Goal: Information Seeking & Learning: Learn about a topic

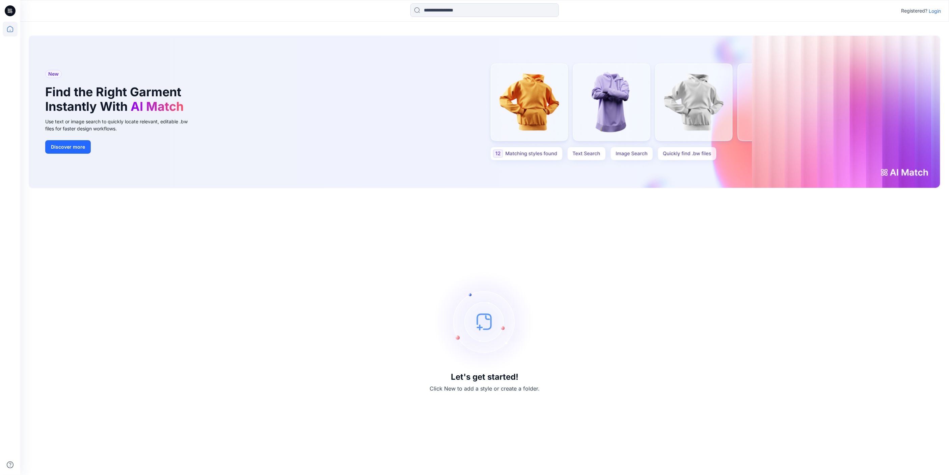
click at [940, 11] on p "Login" at bounding box center [935, 10] width 12 height 7
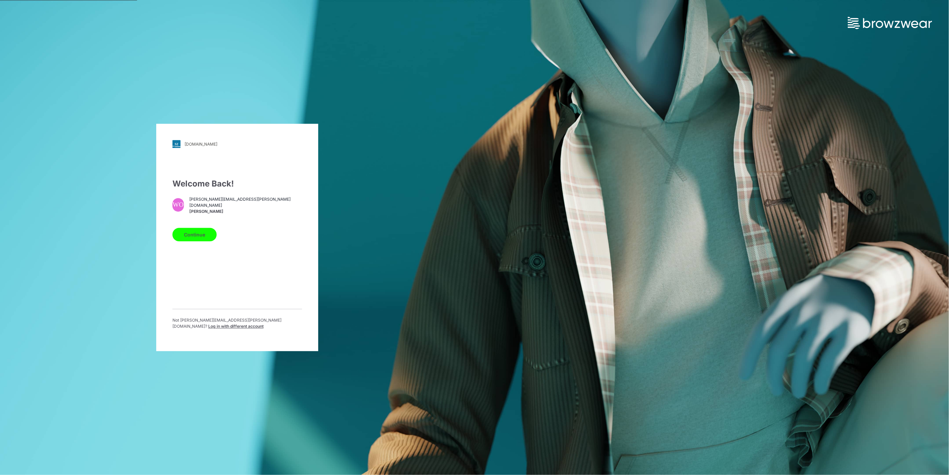
click at [197, 233] on button "Continue" at bounding box center [194, 234] width 44 height 13
click at [201, 235] on button "Continue" at bounding box center [194, 234] width 44 height 13
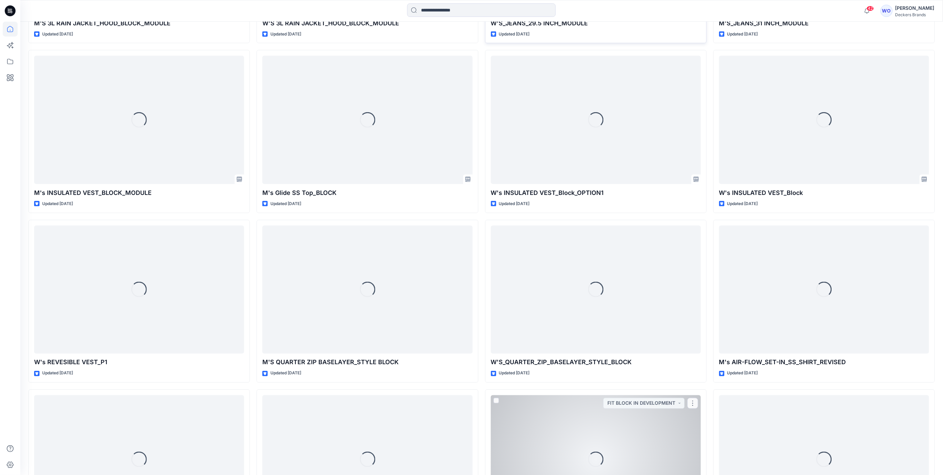
scroll to position [1300, 0]
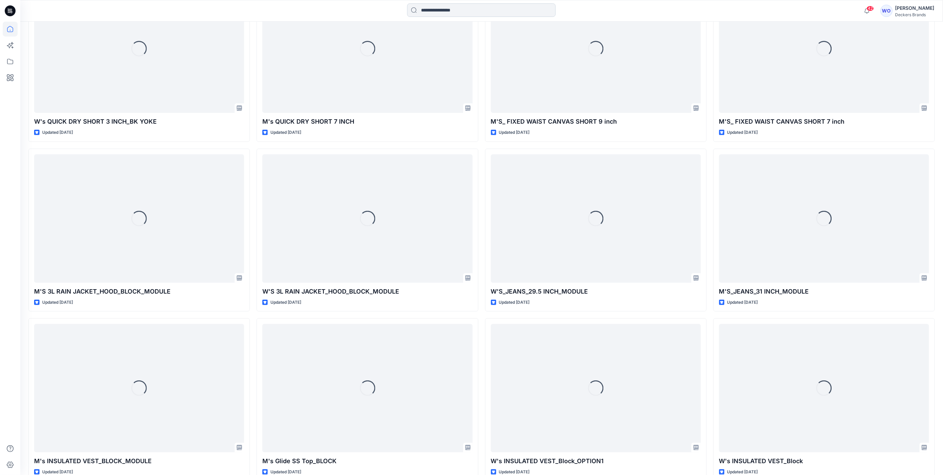
click at [487, 10] on input at bounding box center [481, 9] width 148 height 13
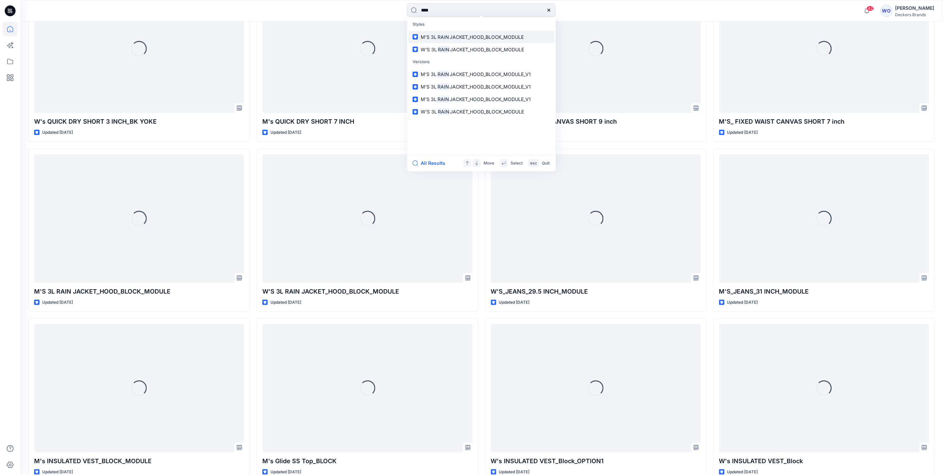
type input "****"
click at [522, 37] on span "JACKET_HOOD_BLOCK_MODULE" at bounding box center [487, 37] width 74 height 6
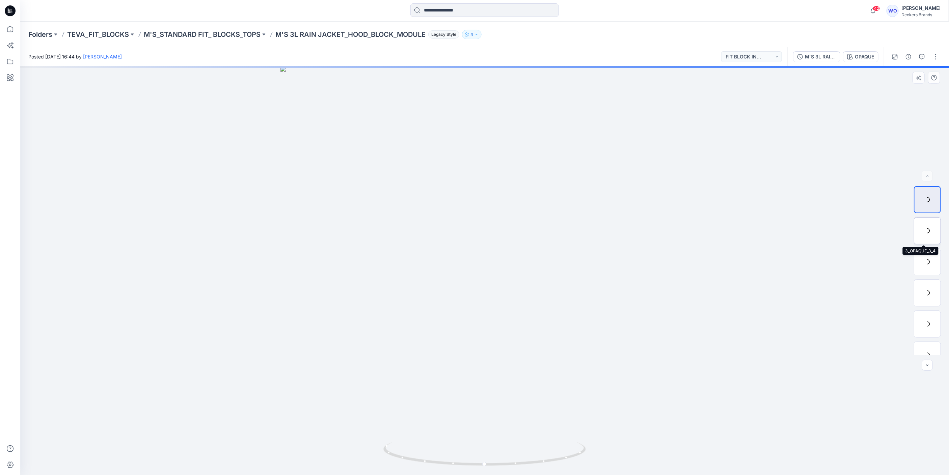
click at [927, 230] on div at bounding box center [927, 230] width 27 height 27
click at [925, 176] on div at bounding box center [927, 175] width 11 height 11
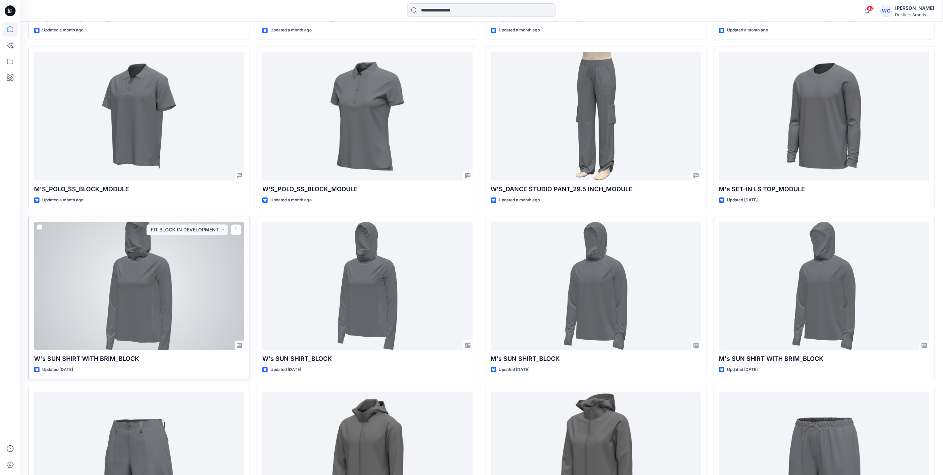
scroll to position [726, 0]
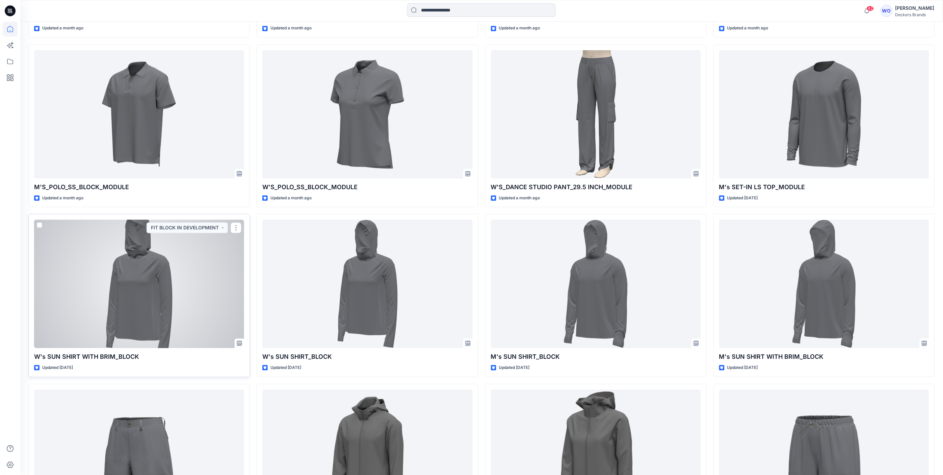
click at [163, 285] on div at bounding box center [139, 283] width 210 height 128
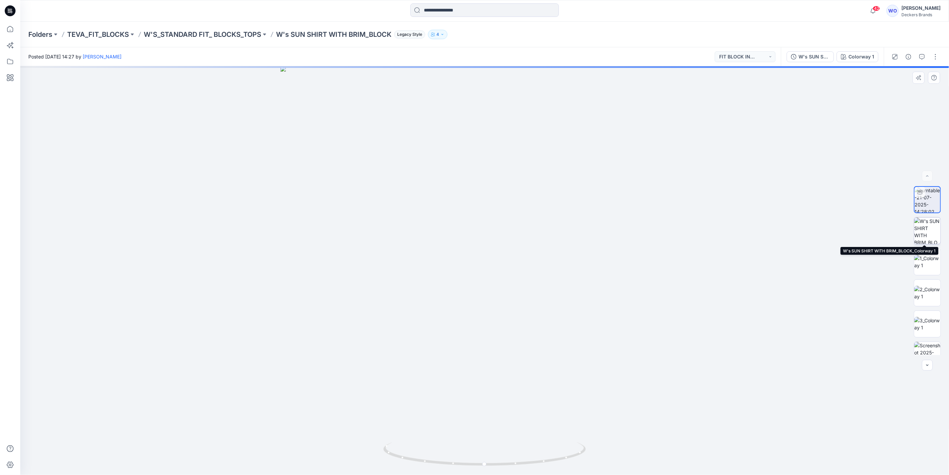
click at [925, 234] on img at bounding box center [927, 230] width 26 height 26
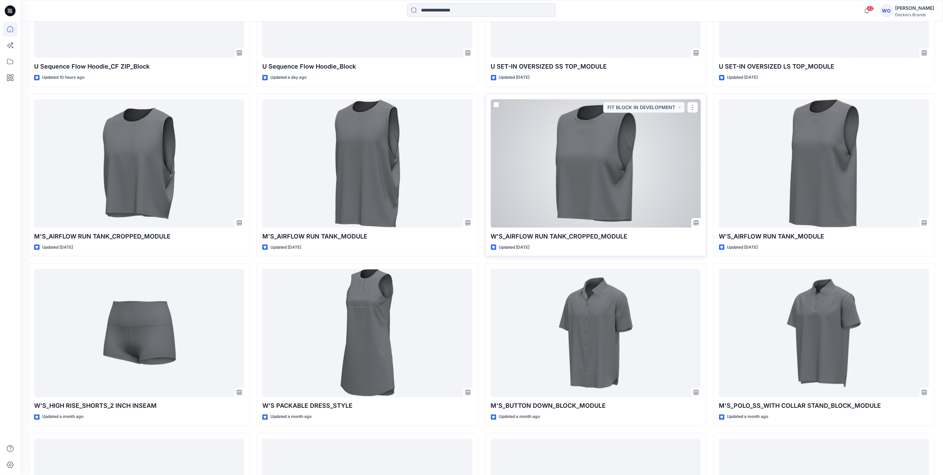
scroll to position [348, 0]
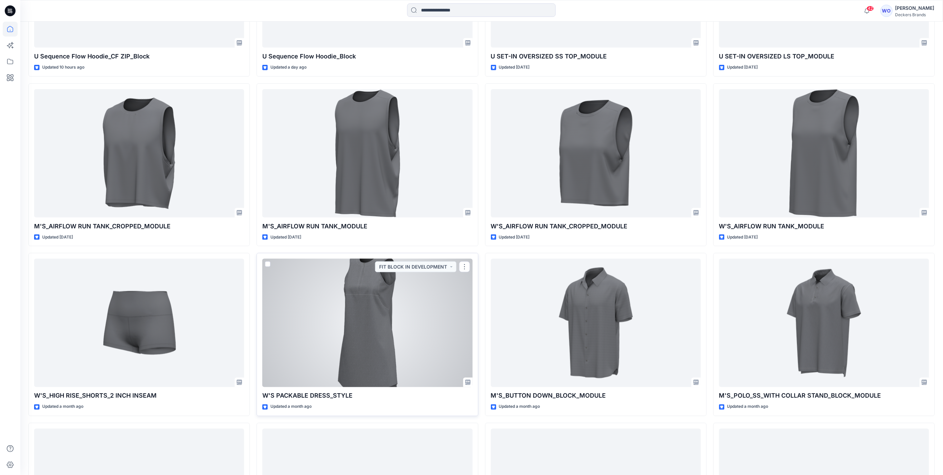
click at [371, 307] on div at bounding box center [367, 323] width 210 height 128
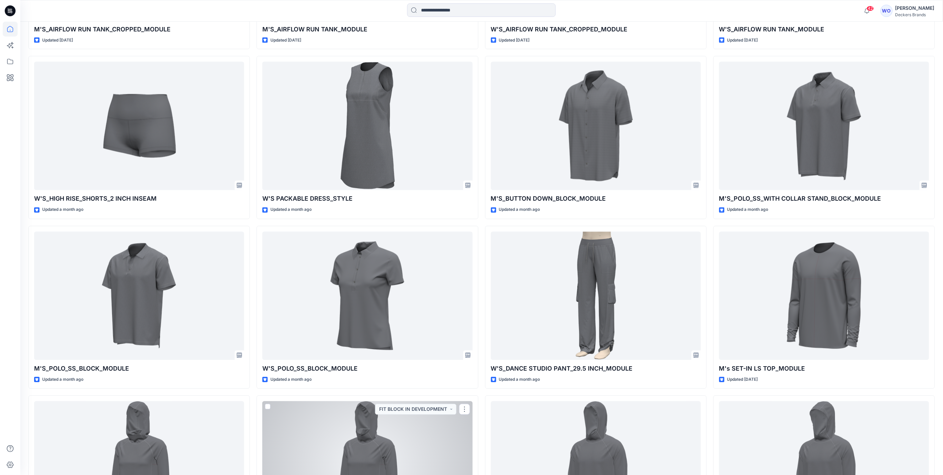
scroll to position [514, 0]
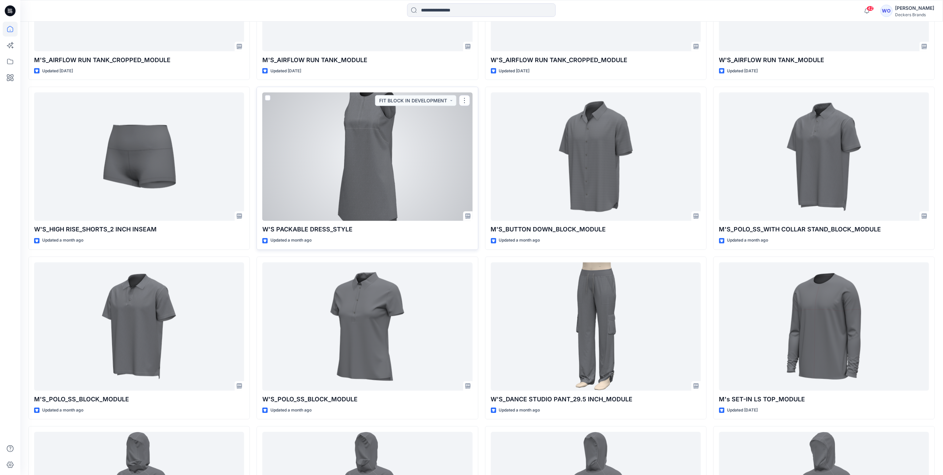
click at [349, 150] on div at bounding box center [367, 156] width 210 height 128
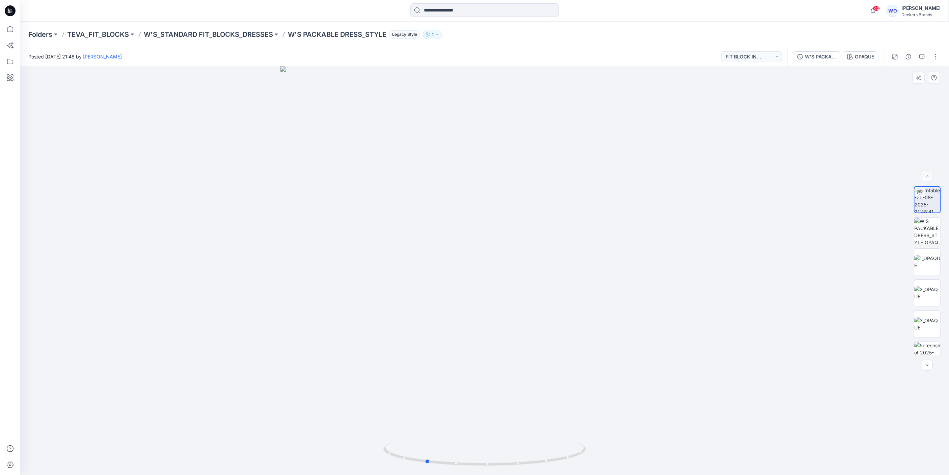
drag, startPoint x: 519, startPoint y: 218, endPoint x: 423, endPoint y: 224, distance: 96.4
click at [423, 224] on div at bounding box center [484, 270] width 929 height 408
